Goal: Task Accomplishment & Management: Use online tool/utility

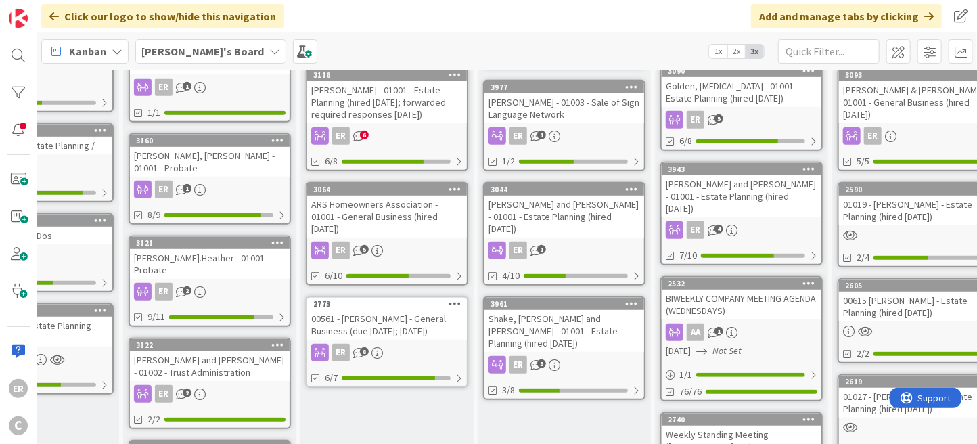
scroll to position [406, 96]
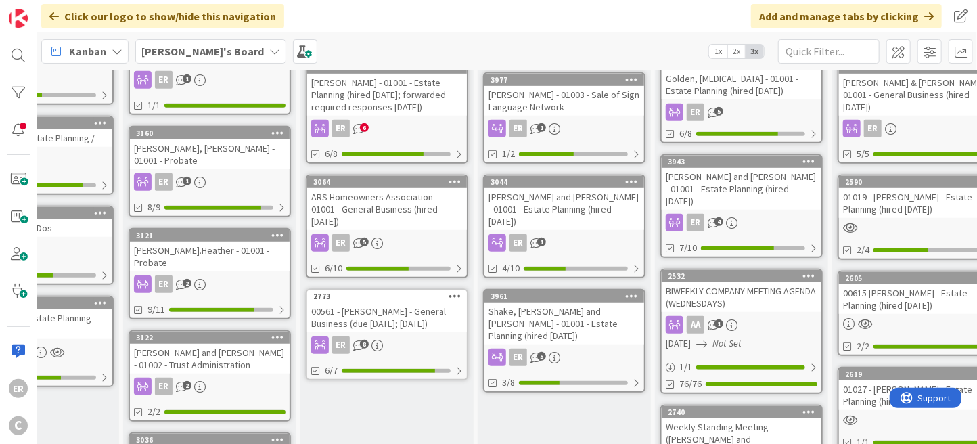
click at [537, 302] on div "Shake, [PERSON_NAME] and [PERSON_NAME] - 01001 - Estate Planning (hired [DATE])" at bounding box center [564, 323] width 160 height 42
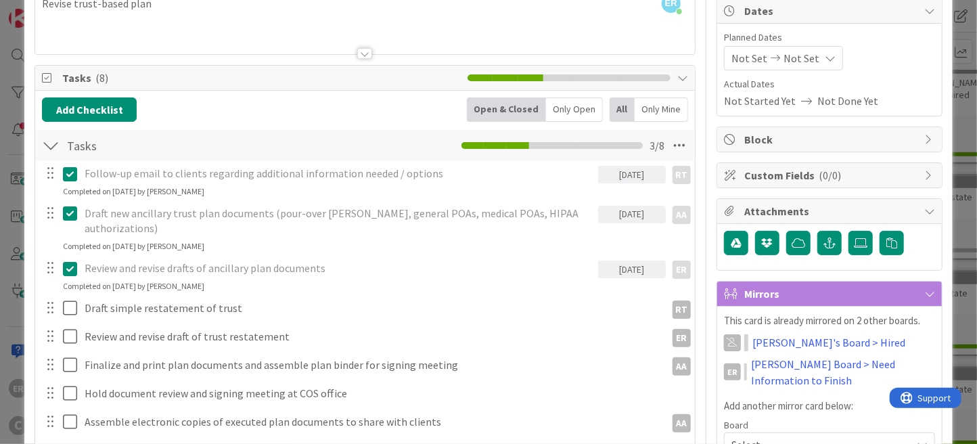
scroll to position [135, 0]
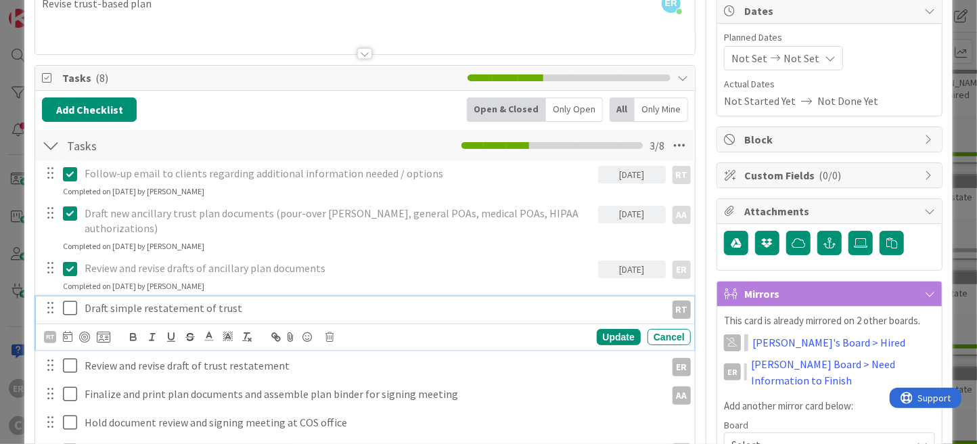
click at [273, 300] on p "Draft simple restatement of trust" at bounding box center [372, 308] width 575 height 16
click at [63, 331] on icon at bounding box center [67, 336] width 9 height 11
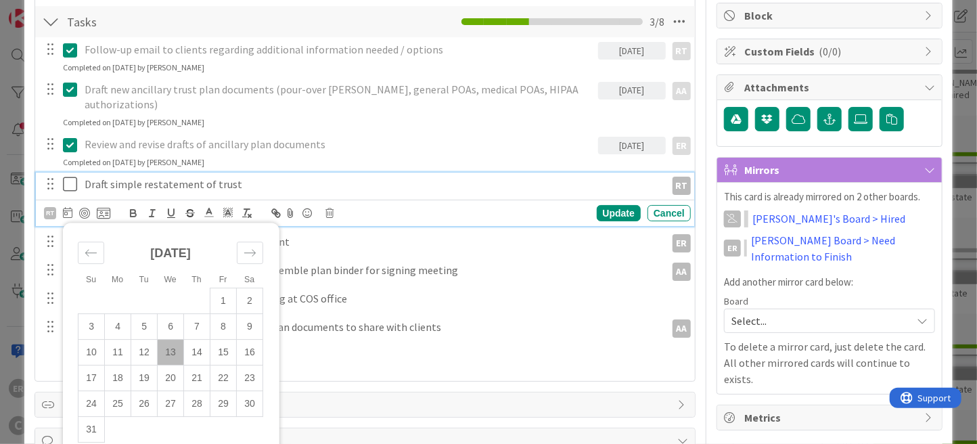
scroll to position [271, 0]
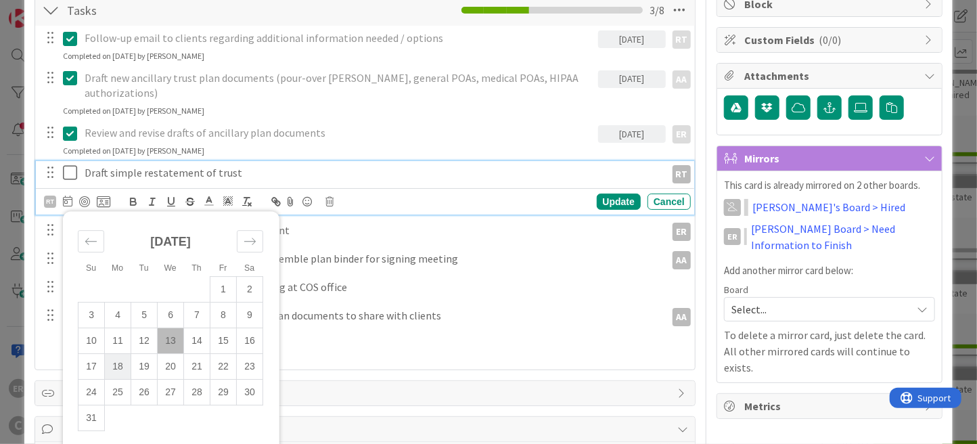
click at [124, 353] on td "18" at bounding box center [118, 366] width 26 height 26
type input "[DATE]"
click at [613, 193] on div "Update" at bounding box center [619, 201] width 44 height 16
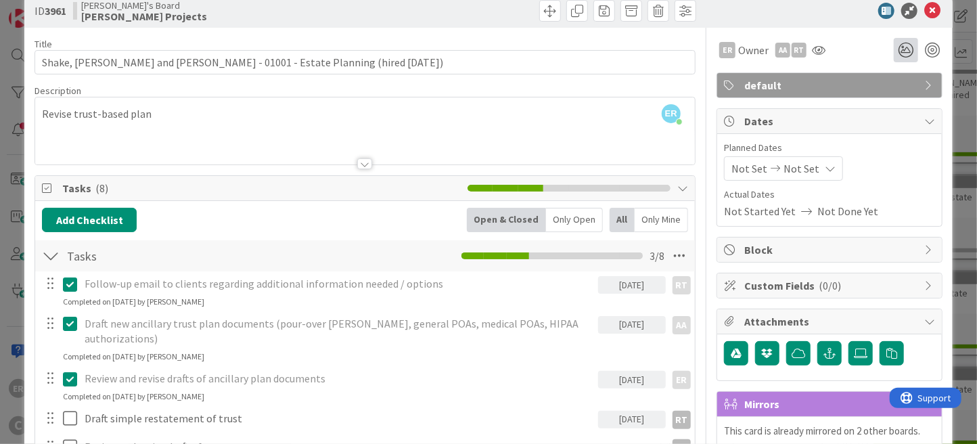
scroll to position [0, 0]
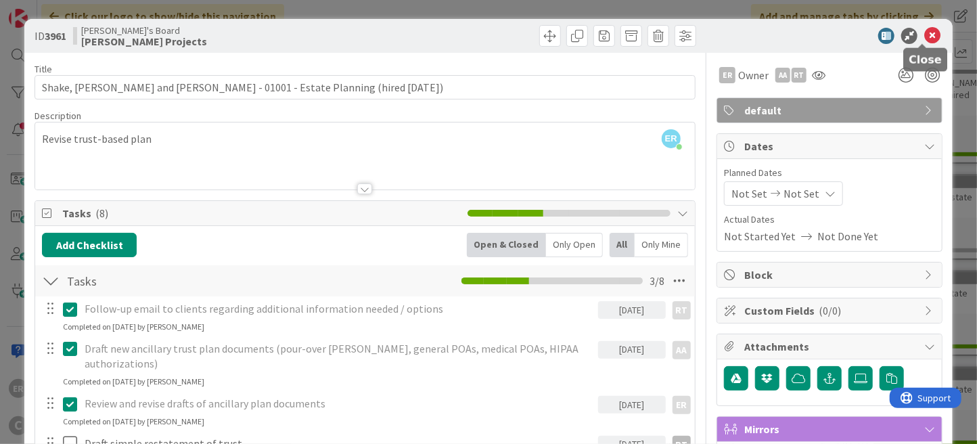
click at [924, 39] on icon at bounding box center [932, 36] width 16 height 16
